Goal: Task Accomplishment & Management: Use online tool/utility

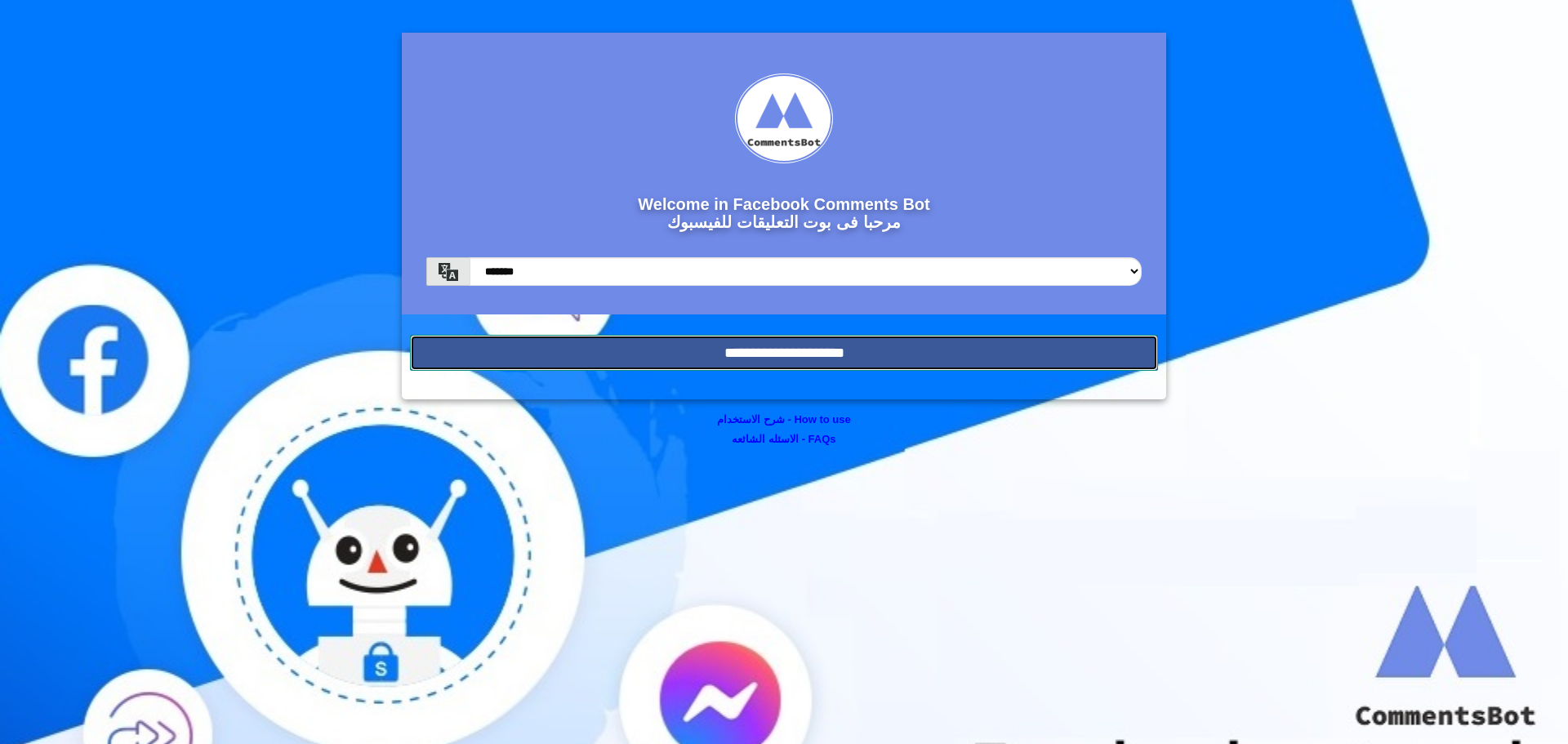
click at [787, 354] on input "**********" at bounding box center [784, 352] width 748 height 36
